Goal: Ask a question

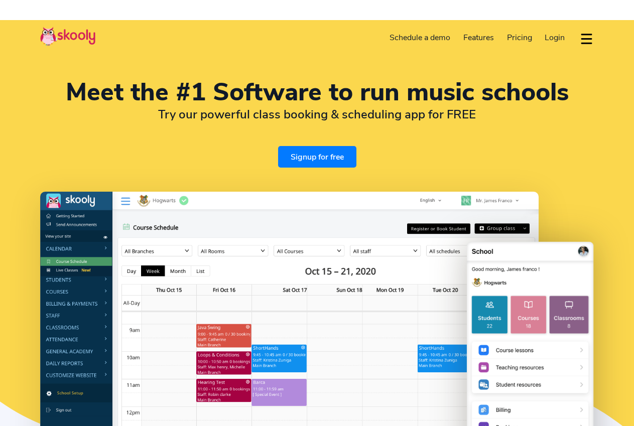
select select "en"
select select "92"
select select "[GEOGRAPHIC_DATA]"
select select "[GEOGRAPHIC_DATA]/[GEOGRAPHIC_DATA]"
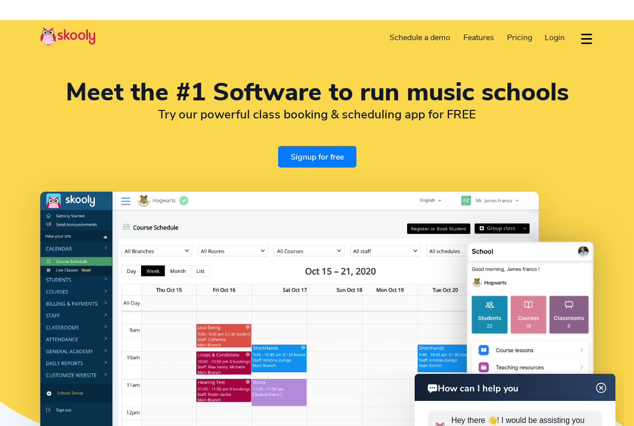
click at [583, 34] on button "dropdown menu" at bounding box center [586, 38] width 15 height 23
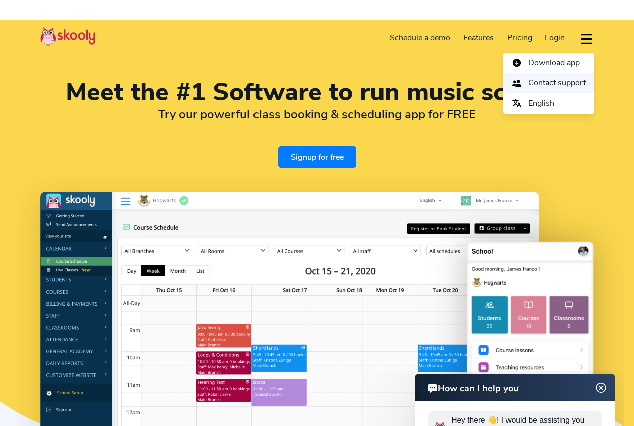
click at [533, 83] on span "Contact support" at bounding box center [557, 83] width 58 height 15
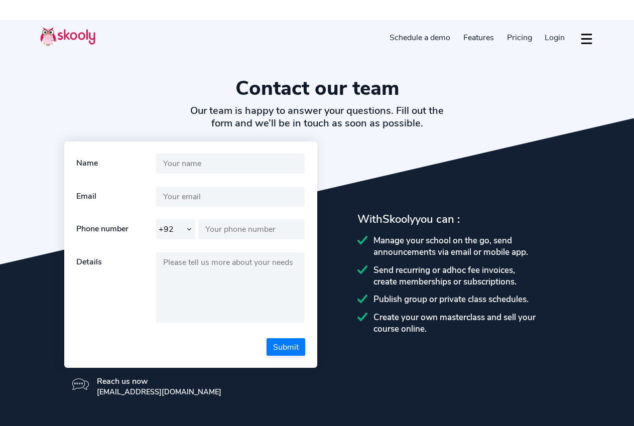
select select "92"
select select "en"
select select "92"
select select "[GEOGRAPHIC_DATA]"
select select "[GEOGRAPHIC_DATA]/[GEOGRAPHIC_DATA]"
